Goal: Task Accomplishment & Management: Use online tool/utility

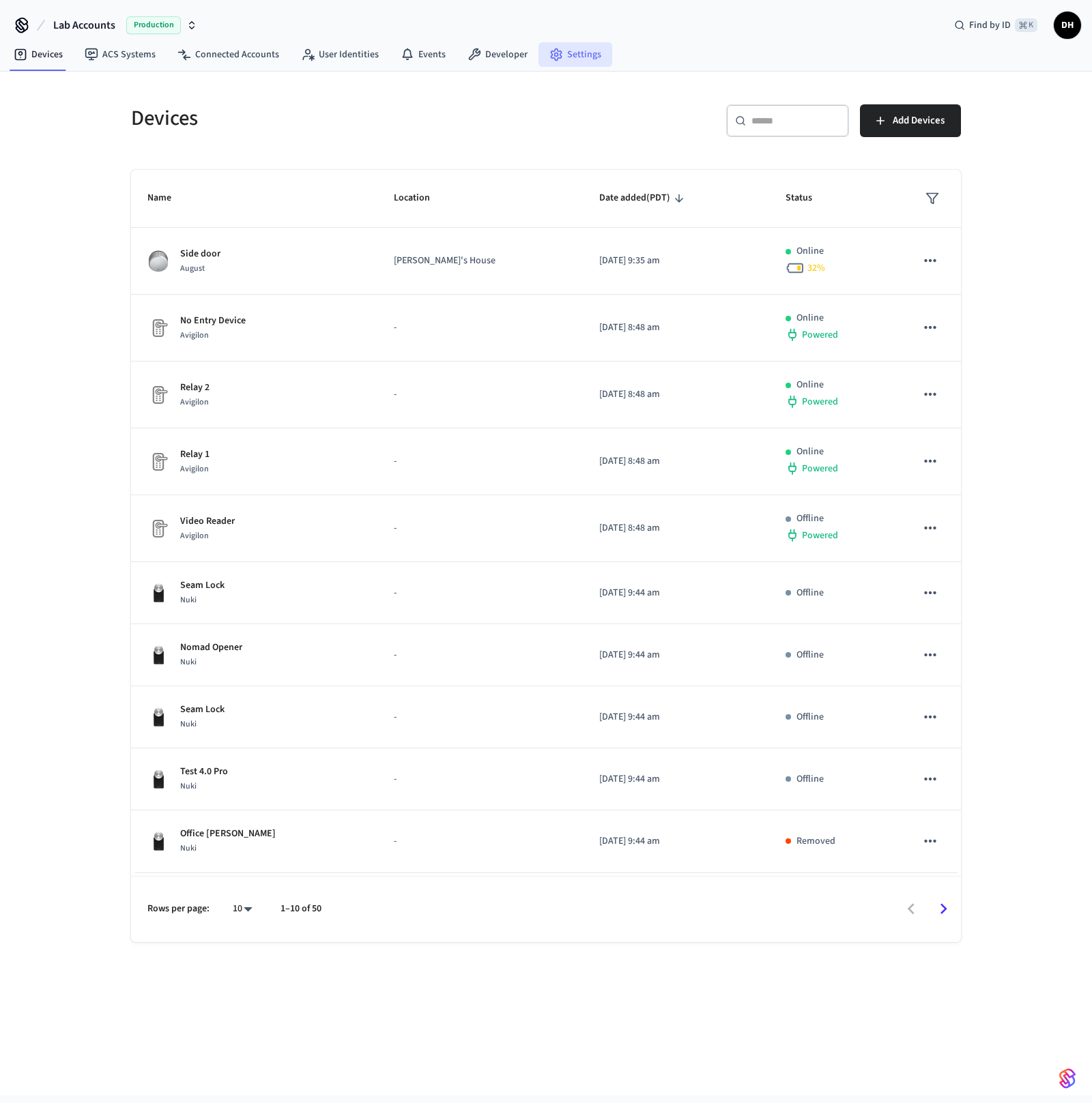
click at [578, 50] on link "Settings" at bounding box center [575, 54] width 74 height 24
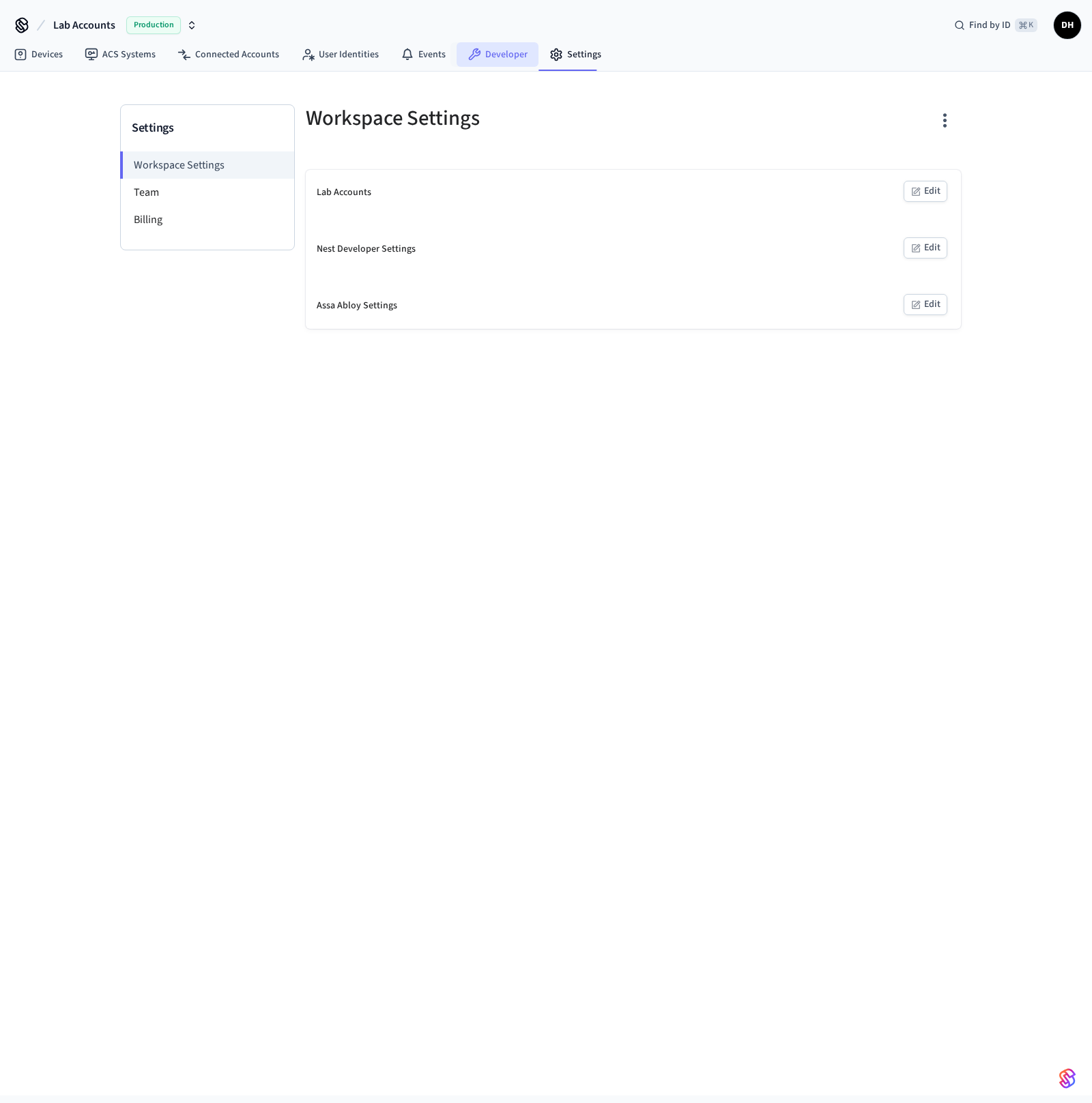
click at [480, 50] on link "Developer" at bounding box center [497, 54] width 82 height 24
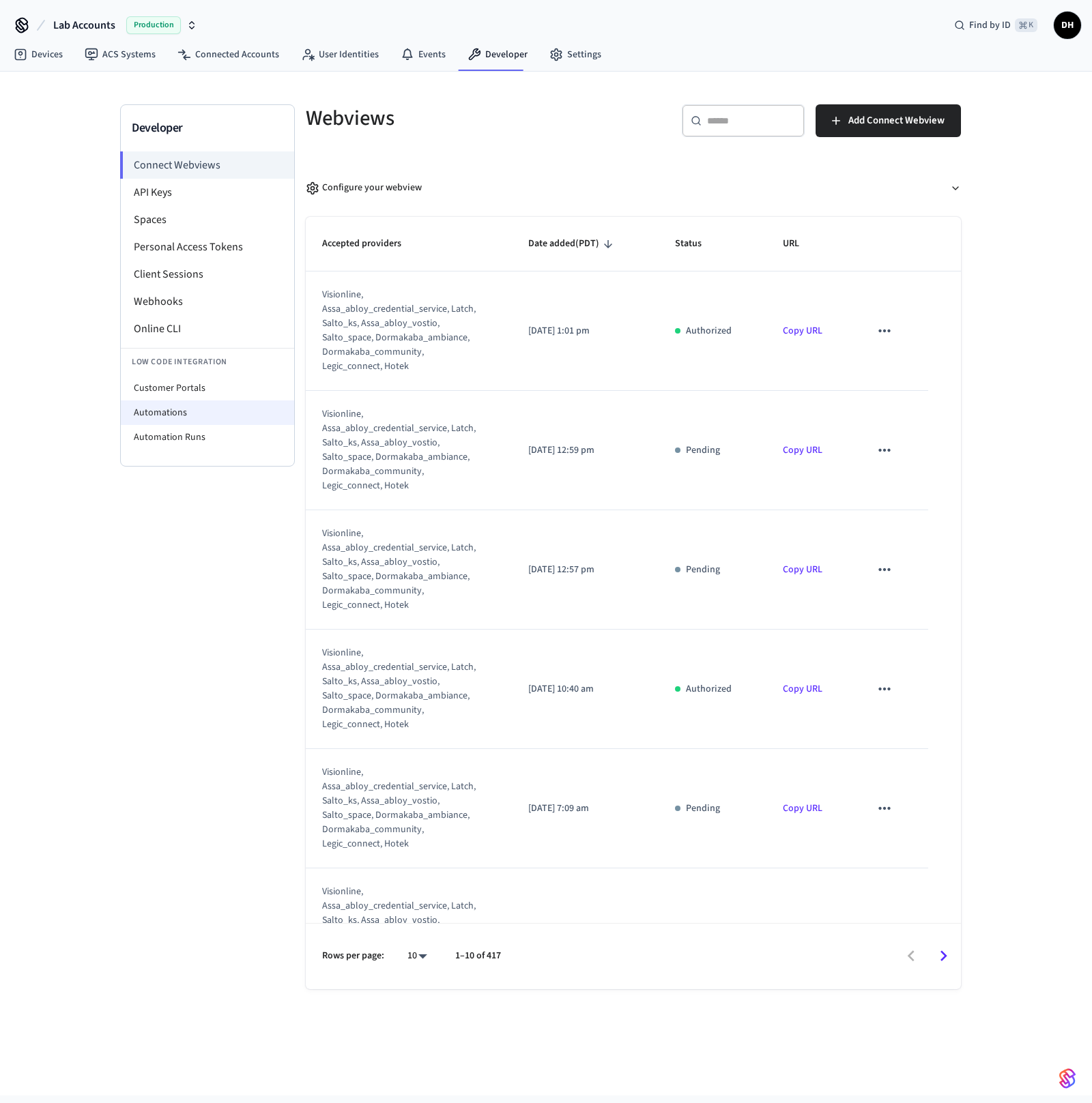
click at [169, 411] on li "Automations" at bounding box center [207, 412] width 173 height 24
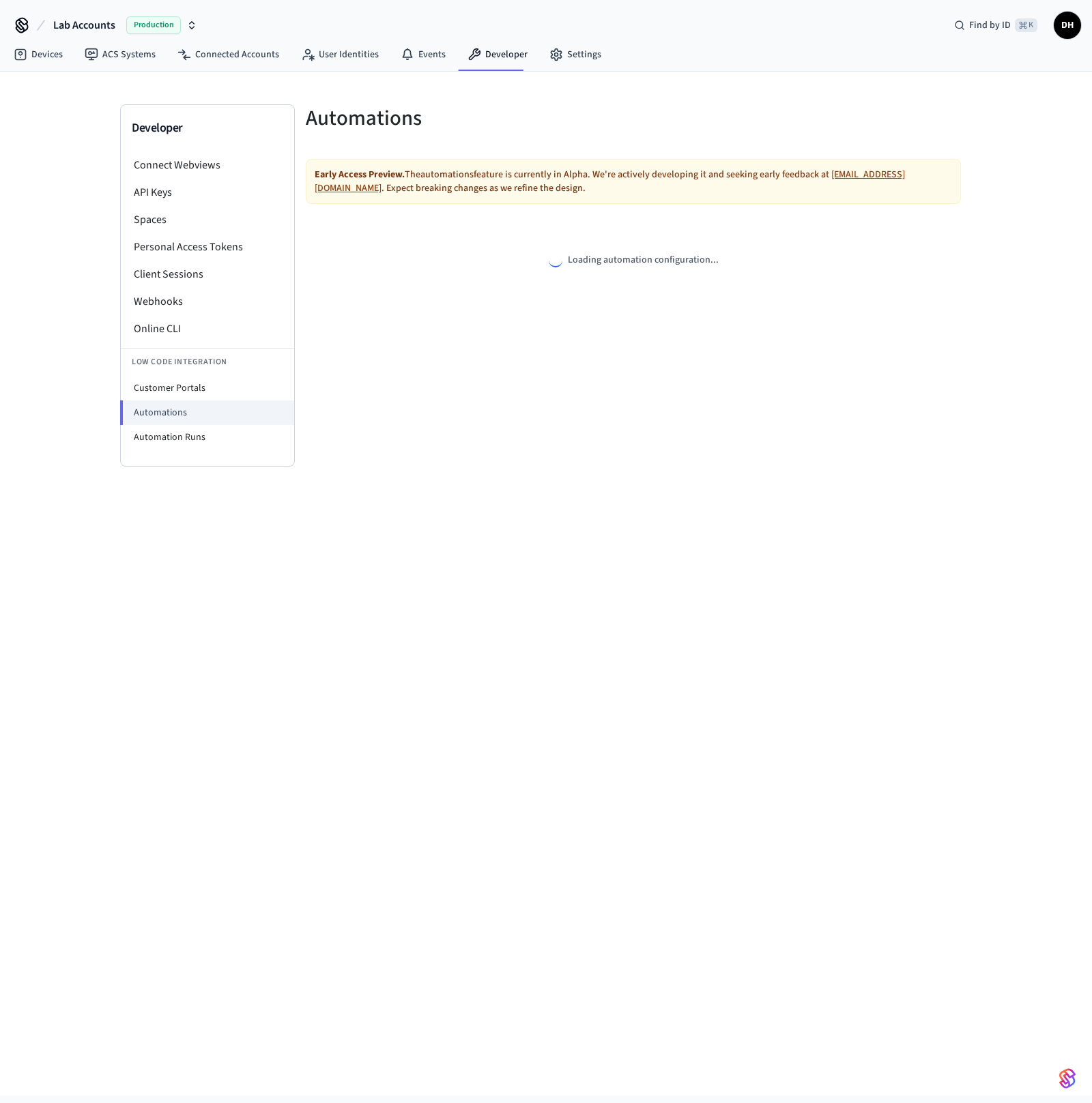
select select "**********"
